Goal: Navigation & Orientation: Understand site structure

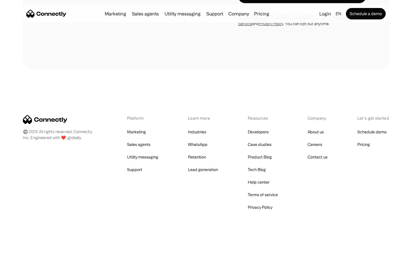
scroll to position [2244, 0]
